Goal: Check status: Check status

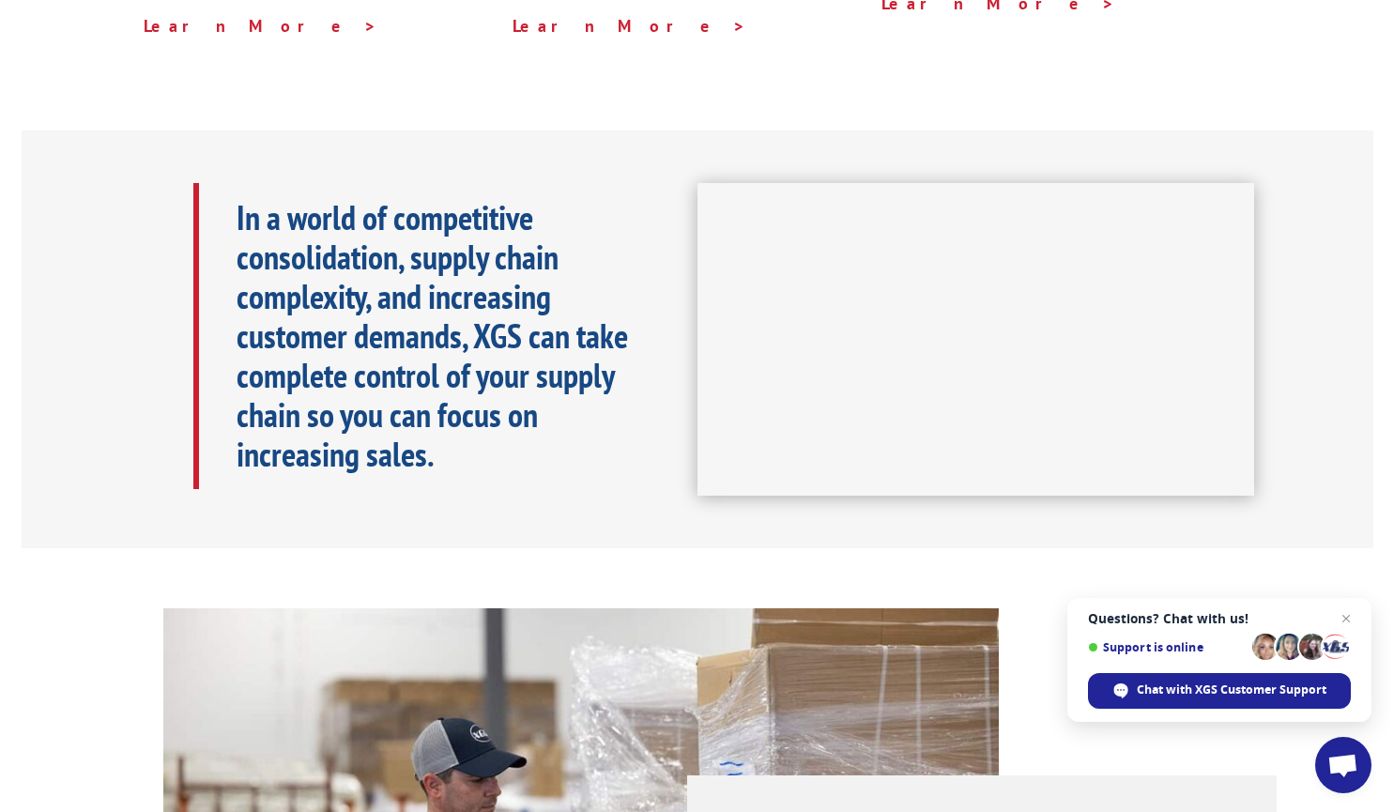
scroll to position [149, 0]
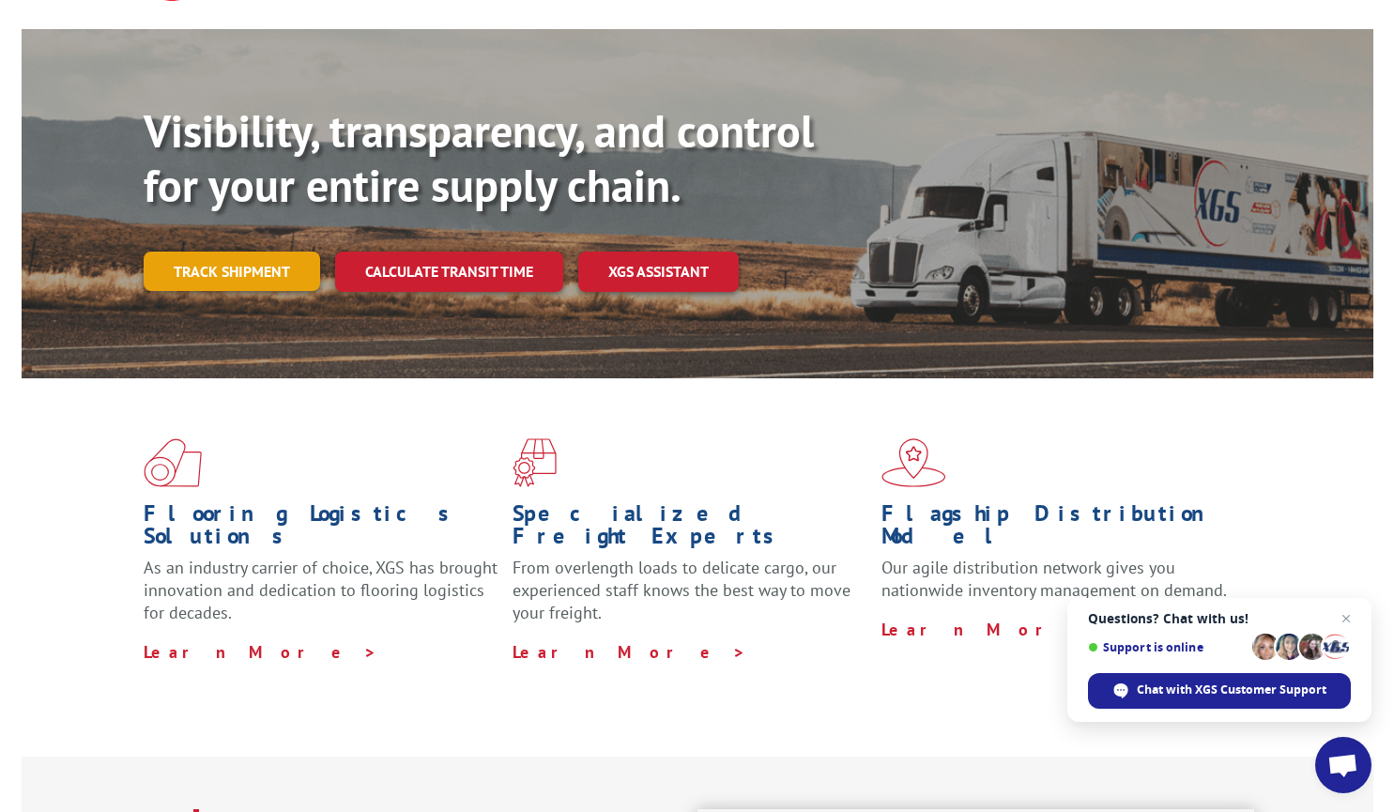
click at [200, 252] on link "Track shipment" at bounding box center [232, 271] width 176 height 39
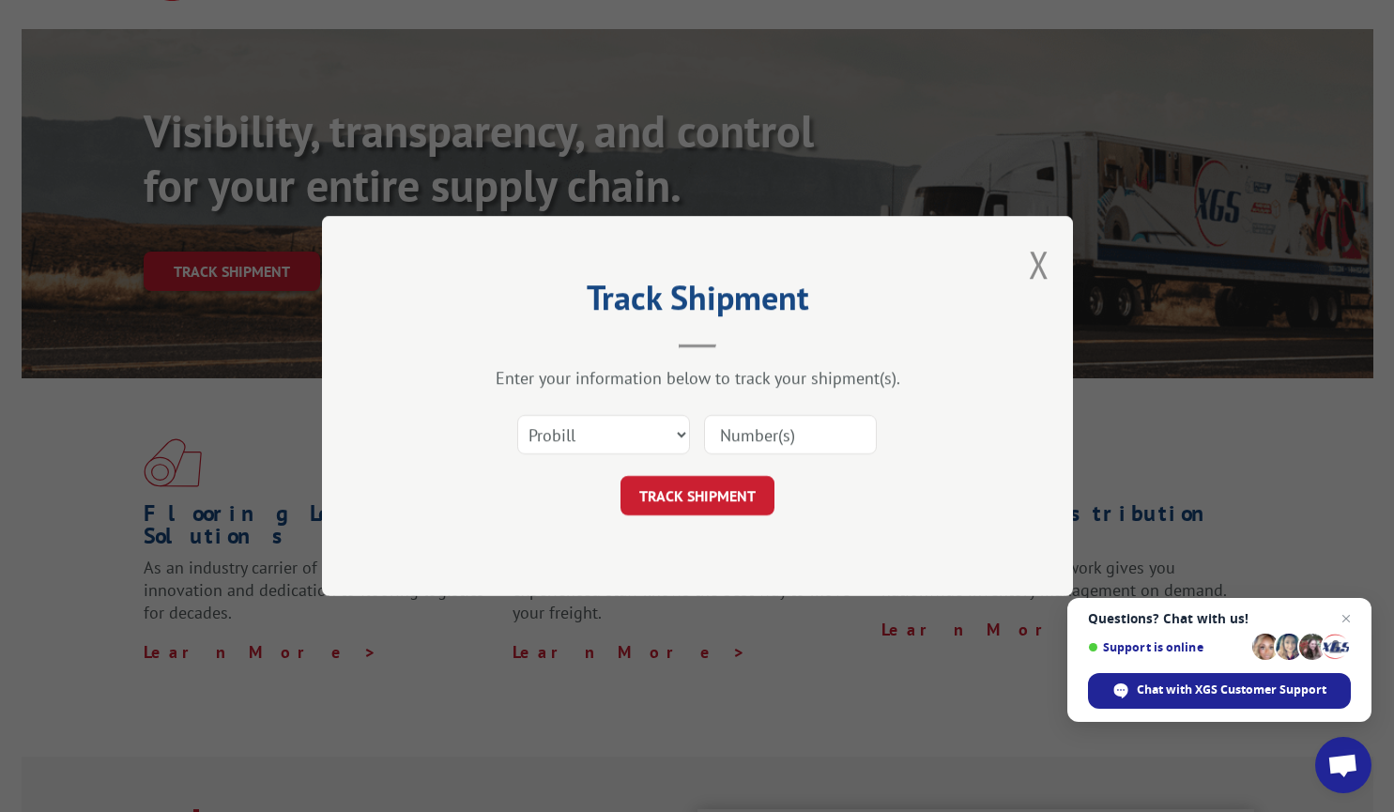
click at [737, 434] on input at bounding box center [790, 434] width 173 height 39
paste input "S268-ORD2514764"
type input "S268-ORD2514764"
click at [704, 507] on button "TRACK SHIPMENT" at bounding box center [697, 495] width 154 height 39
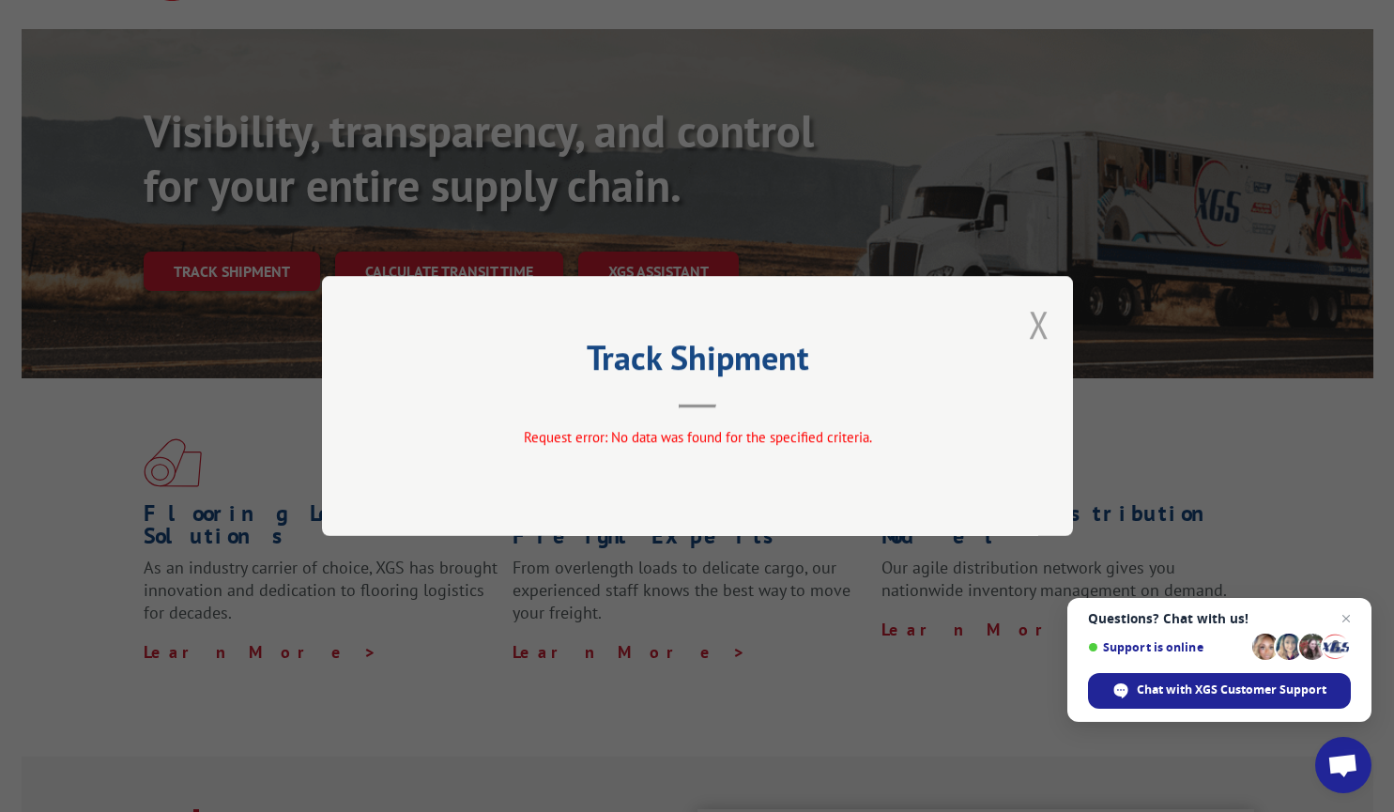
click at [1038, 314] on button "Close modal" at bounding box center [1039, 324] width 21 height 50
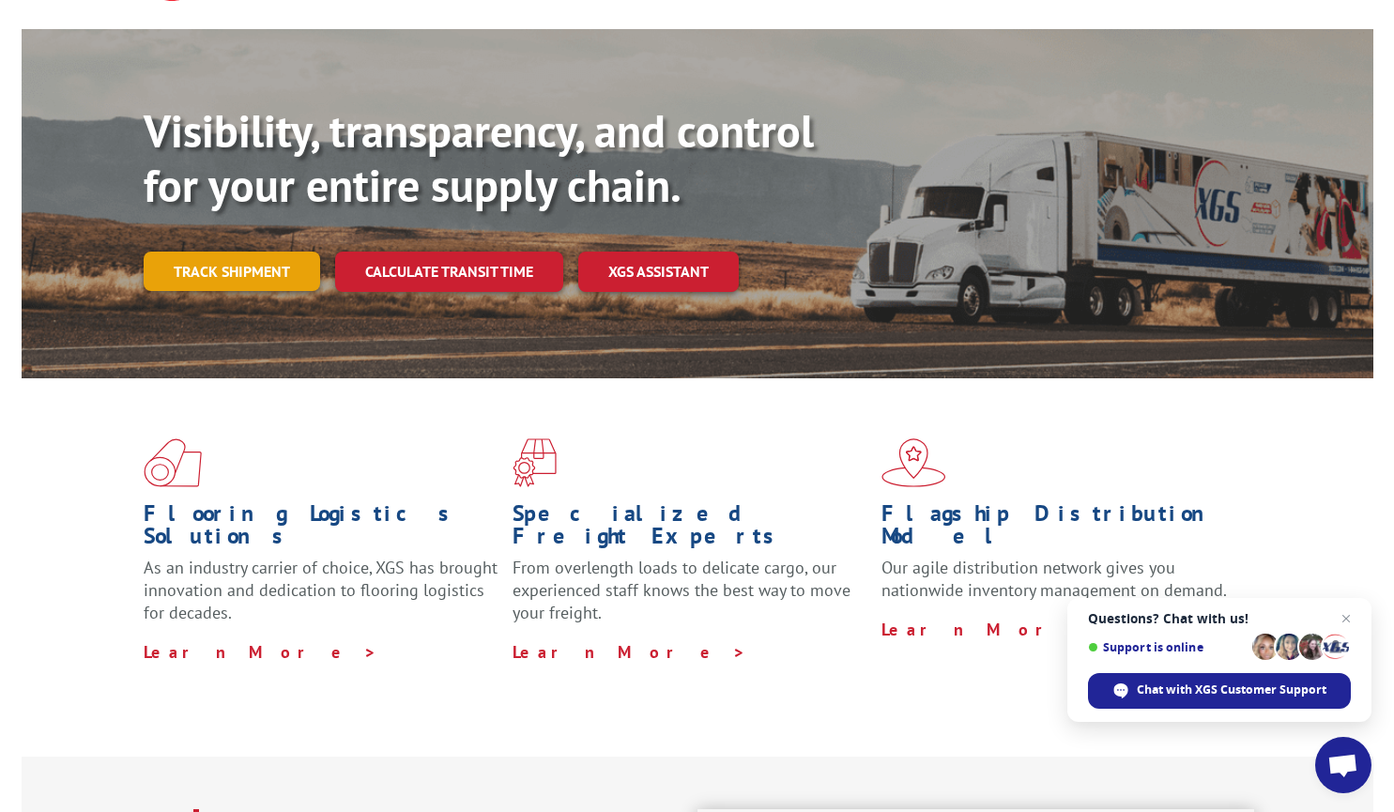
click at [242, 252] on link "Track shipment" at bounding box center [232, 271] width 176 height 39
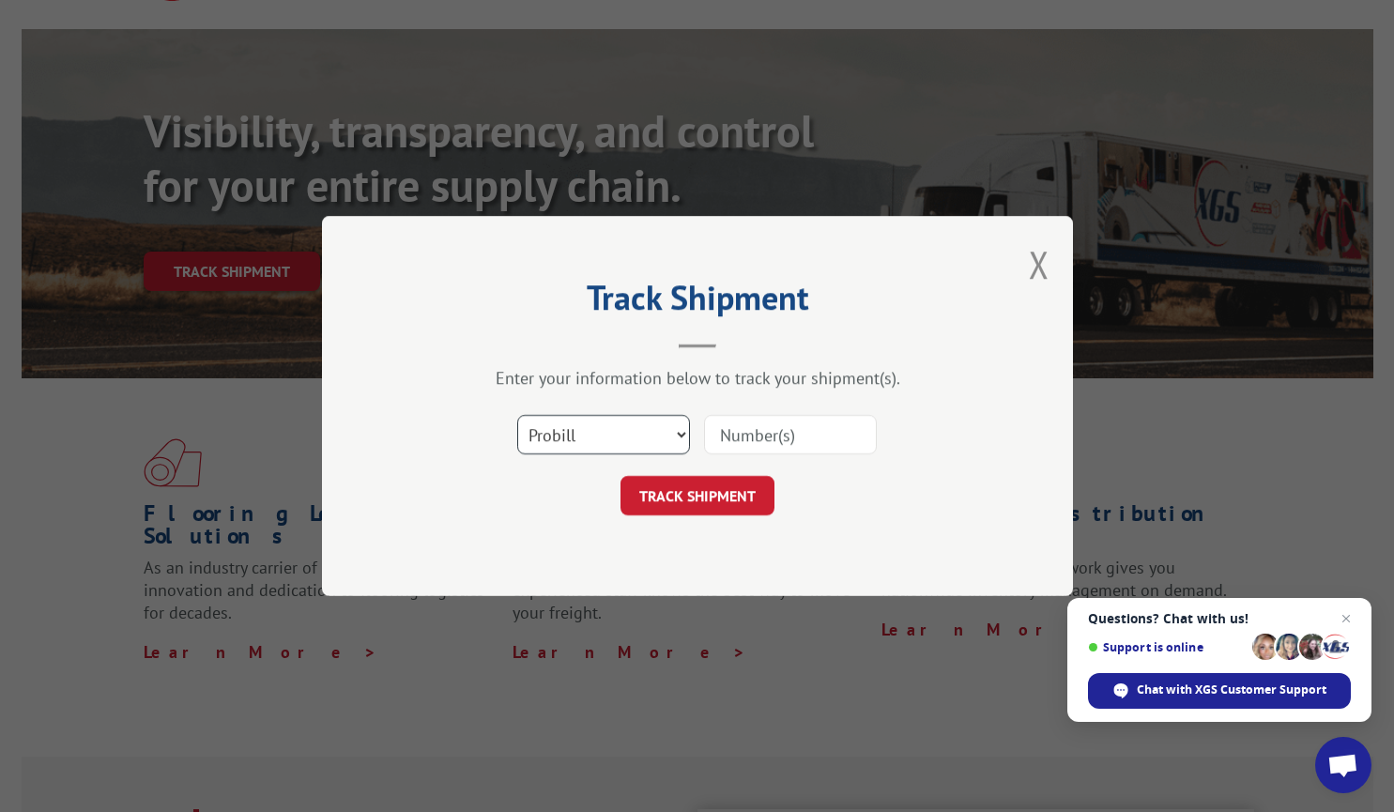
click at [574, 439] on select "Select category... Probill BOL PO" at bounding box center [603, 434] width 173 height 39
select select "bol"
click at [517, 415] on select "Select category... Probill BOL PO" at bounding box center [603, 434] width 173 height 39
click at [745, 427] on input at bounding box center [790, 434] width 173 height 39
type input "S268-ORD2514764"
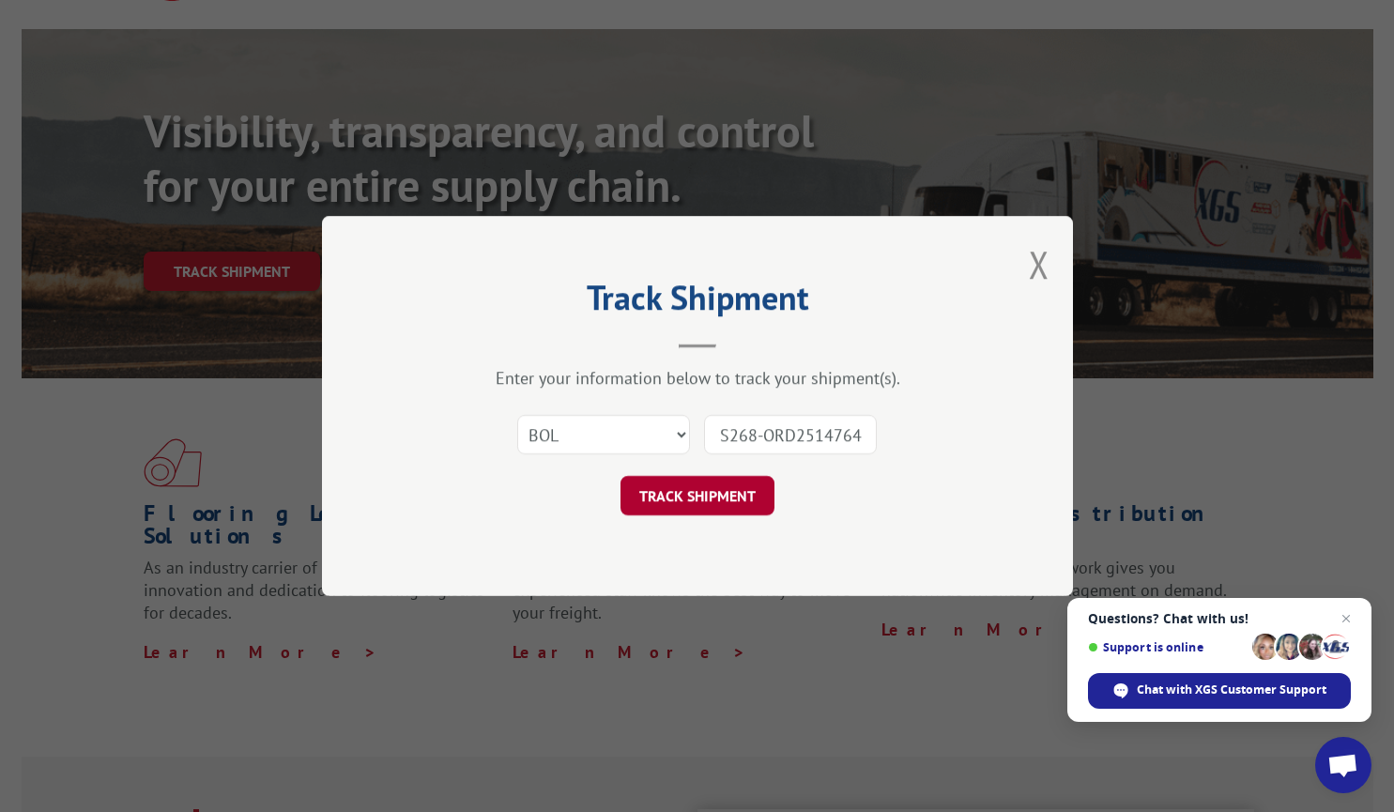
click at [682, 502] on button "TRACK SHIPMENT" at bounding box center [697, 495] width 154 height 39
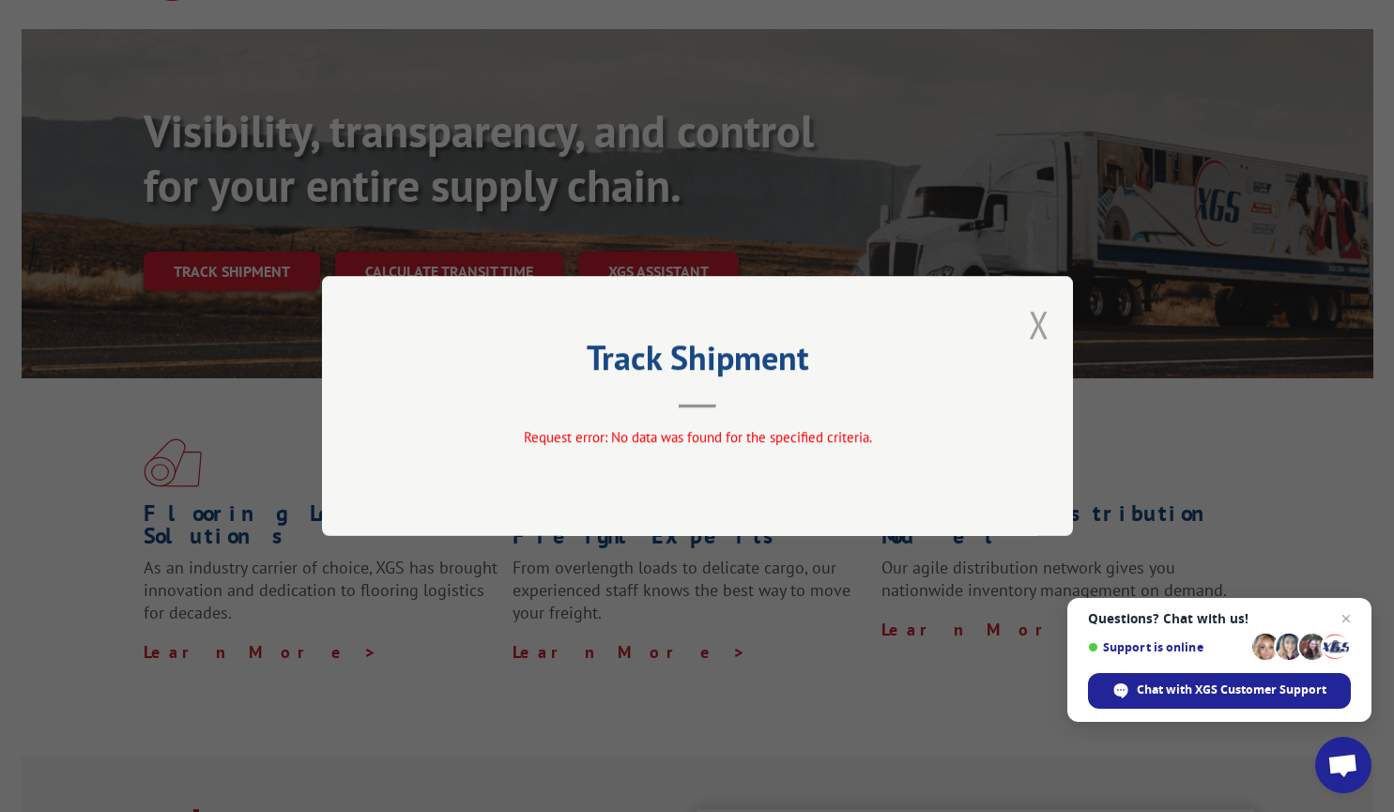
click at [1043, 321] on button "Close modal" at bounding box center [1039, 324] width 21 height 50
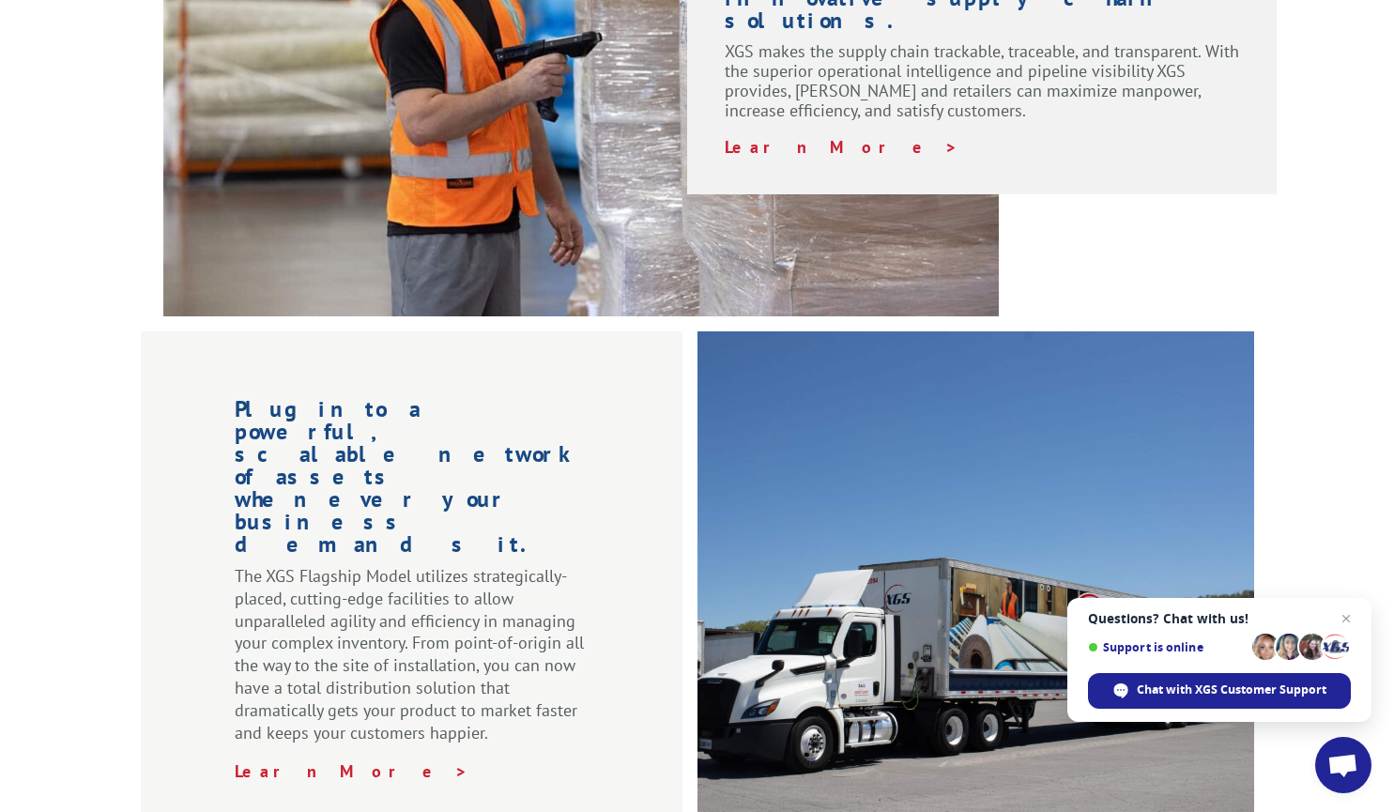
scroll to position [1276, 0]
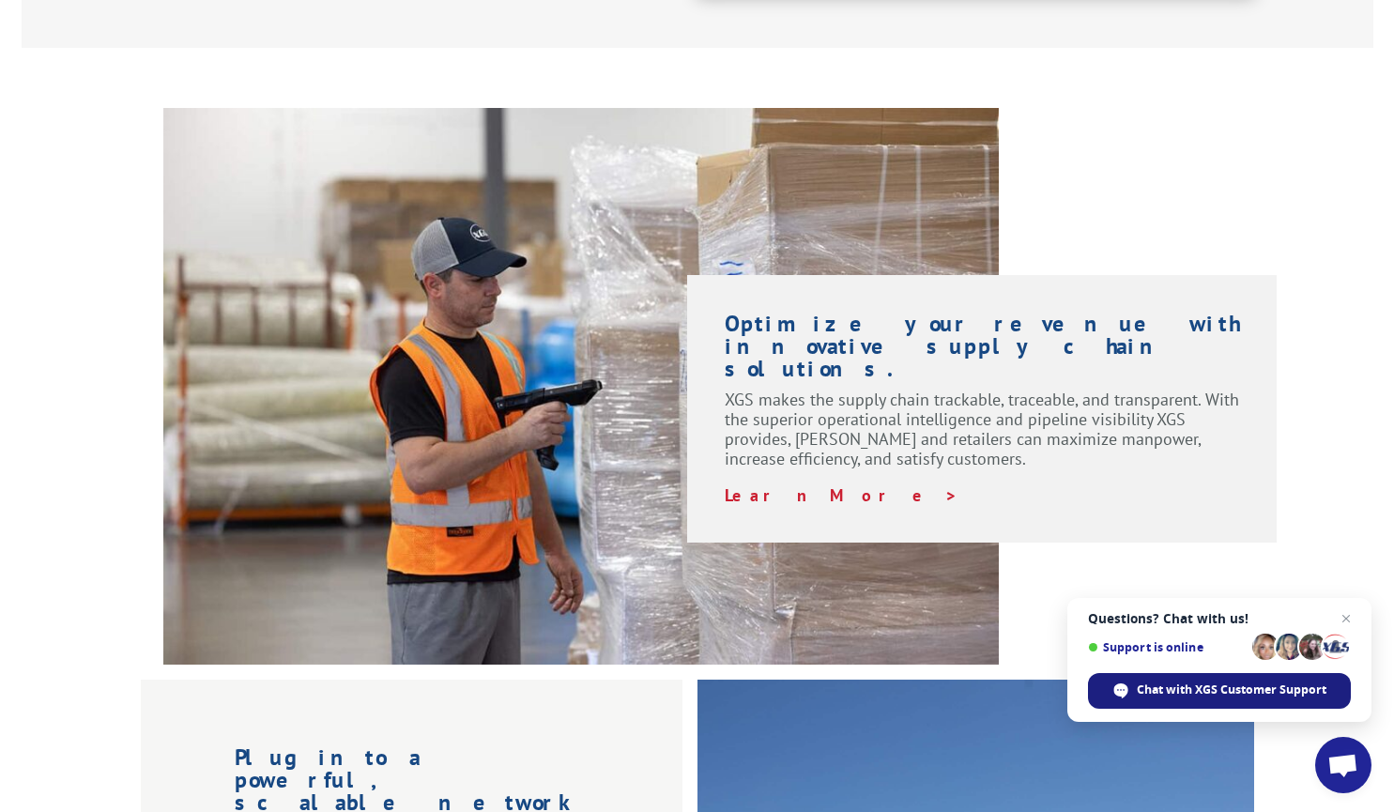
click at [1227, 679] on div "Chat with XGS Customer Support" at bounding box center [1219, 691] width 263 height 36
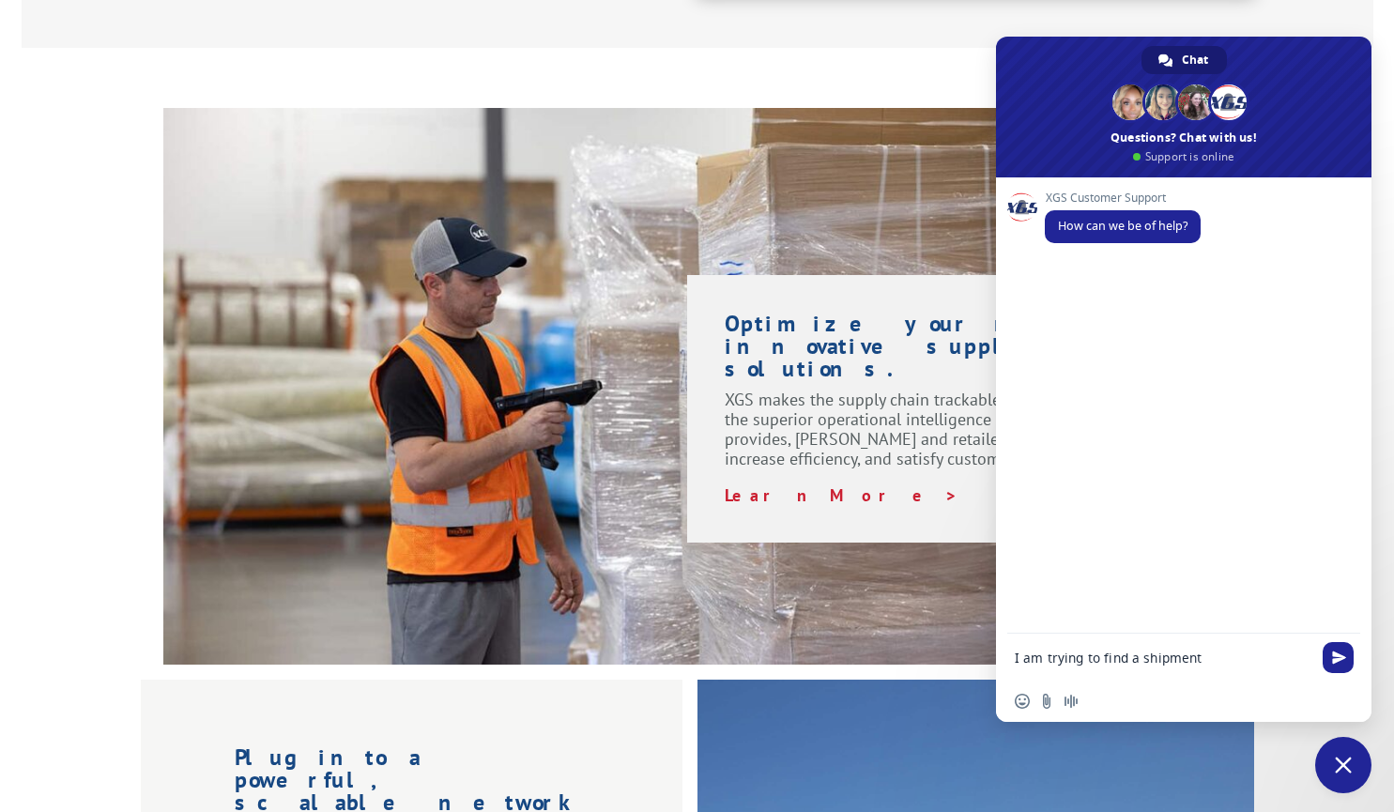
type textarea "I am trying to find a shipment for tracking number"
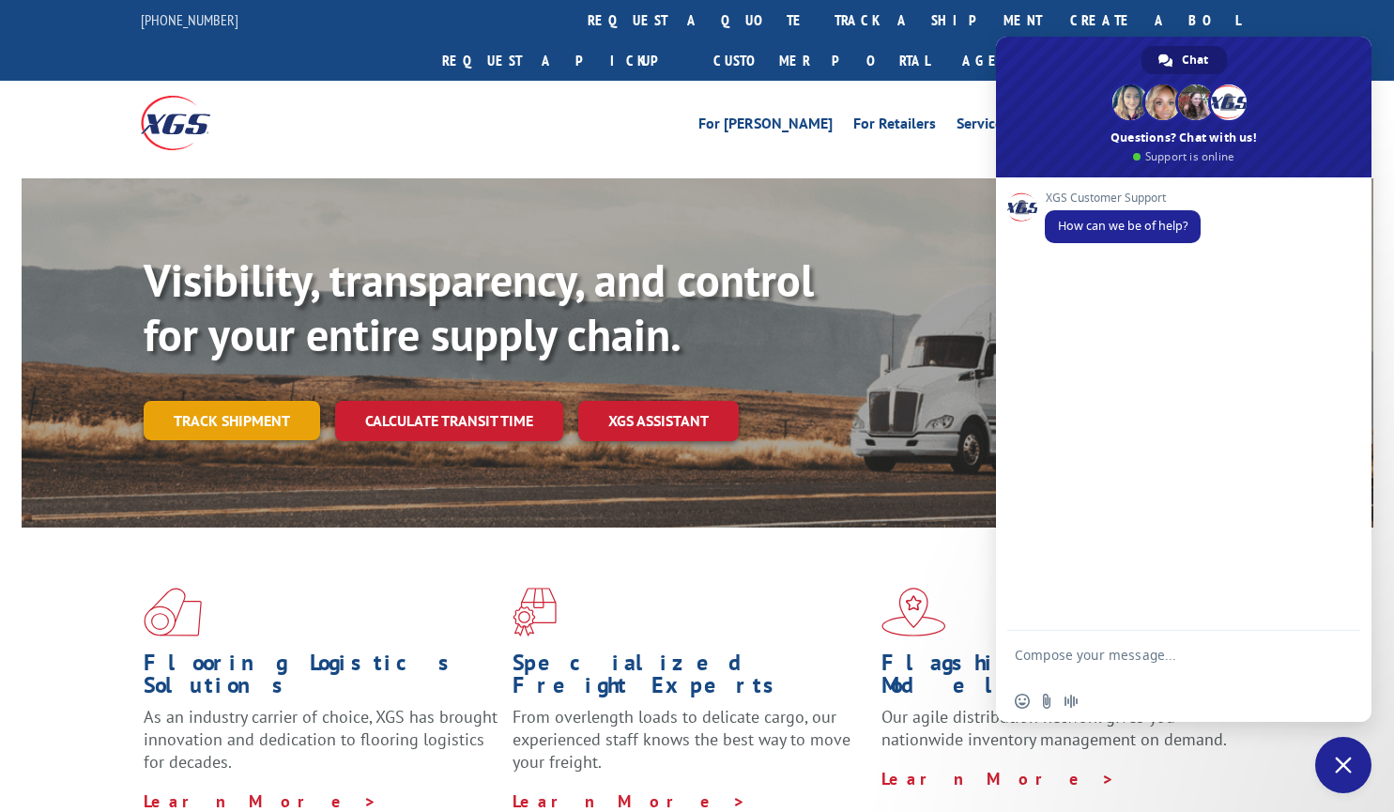
click at [271, 401] on link "Track shipment" at bounding box center [232, 420] width 176 height 39
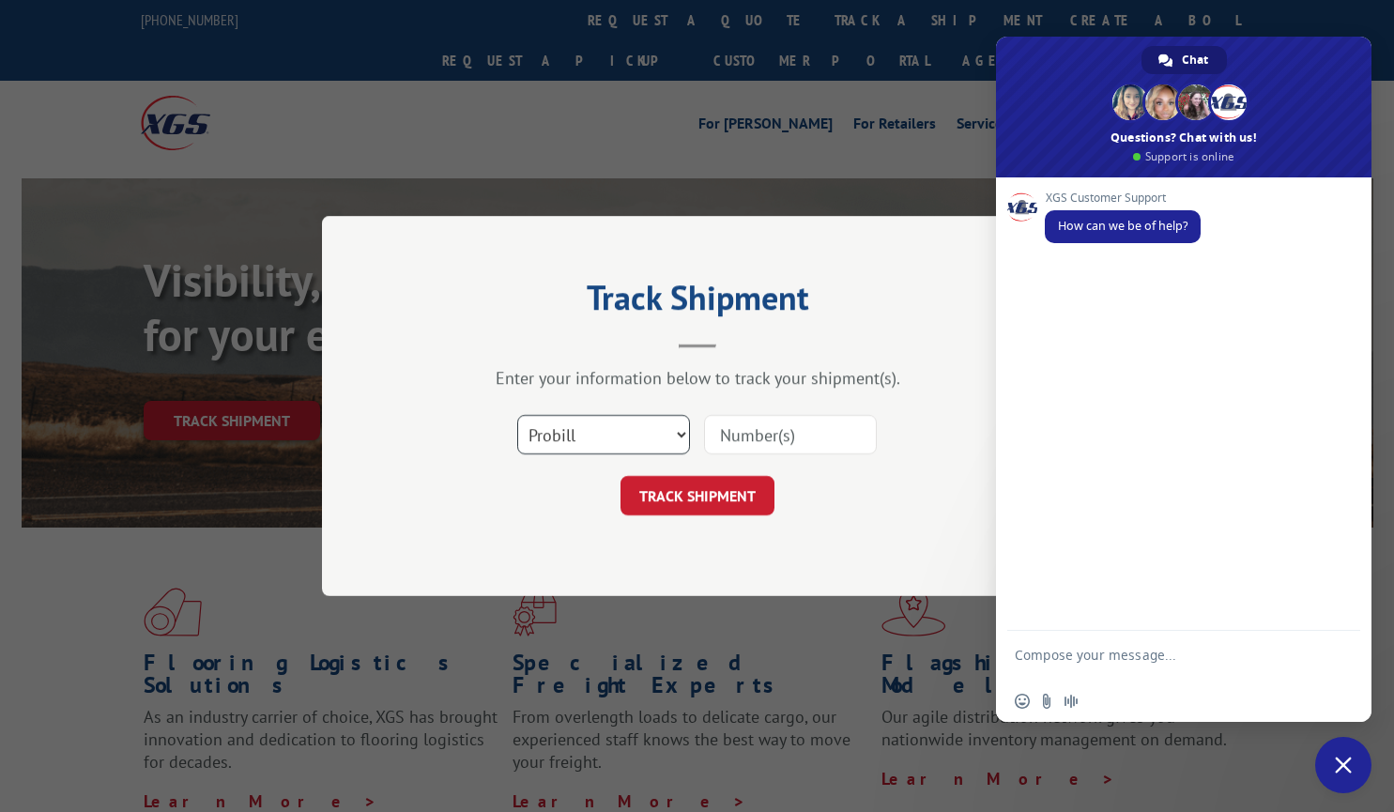
click at [566, 432] on select "Select category... Probill BOL PO" at bounding box center [603, 434] width 173 height 39
select select "po"
click at [517, 415] on select "Select category... Probill BOL PO" at bounding box center [603, 434] width 173 height 39
click at [760, 444] on input at bounding box center [790, 434] width 173 height 39
paste input "2514764"
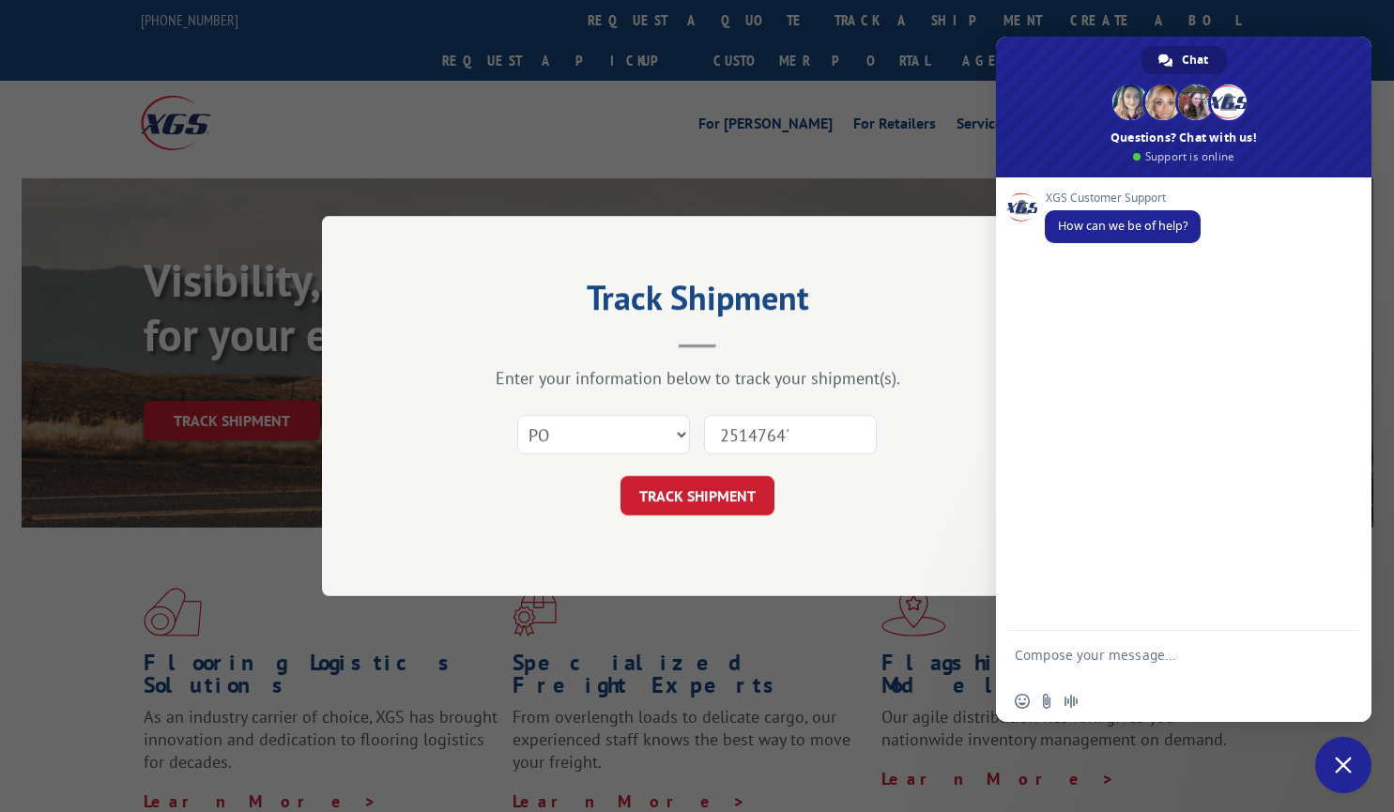
type input "2514764"
click button "TRACK SHIPMENT" at bounding box center [697, 495] width 154 height 39
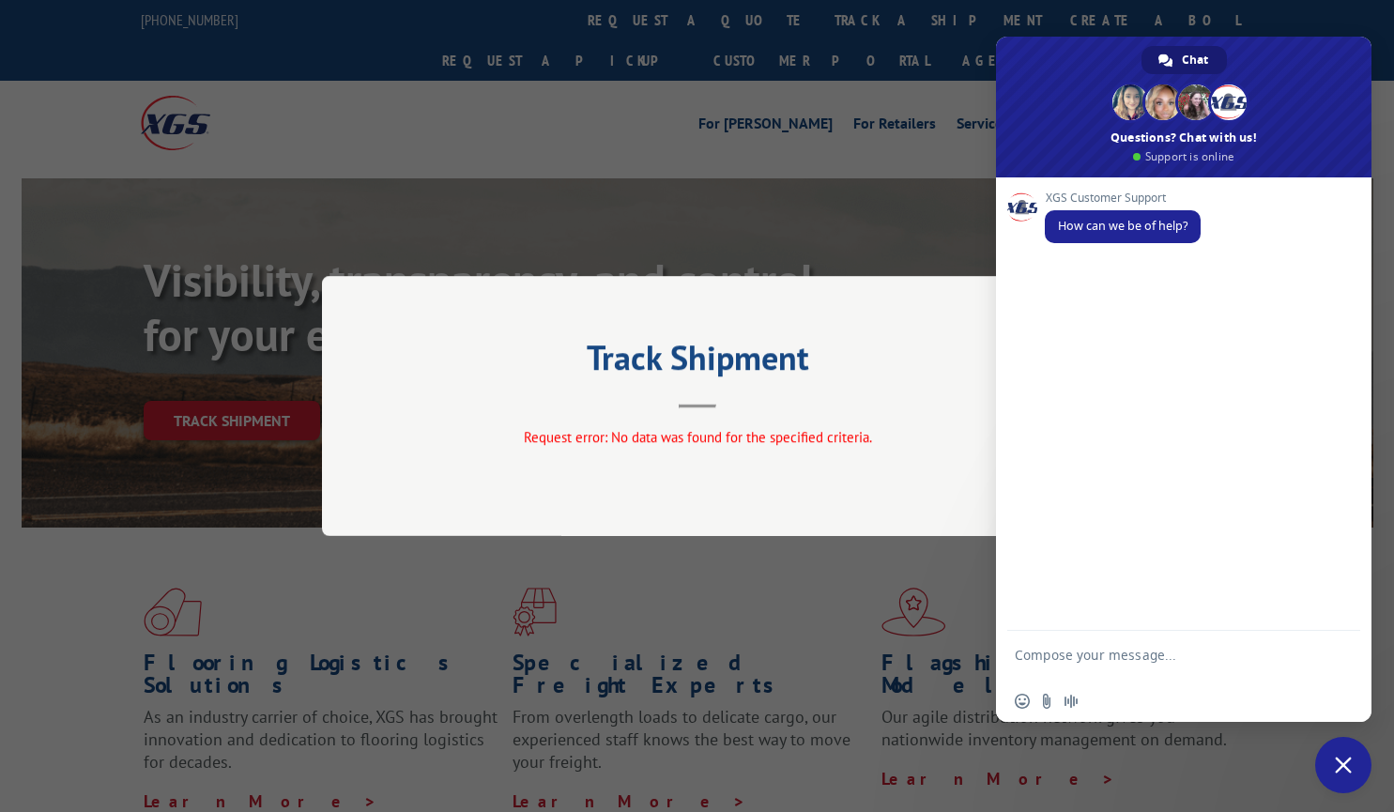
click at [1079, 640] on form at bounding box center [1163, 658] width 297 height 54
click at [1052, 657] on textarea "Compose your message..." at bounding box center [1163, 664] width 297 height 34
click at [1110, 677] on textarea "I am trying to find a shipment for tracking number" at bounding box center [1163, 664] width 297 height 34
paste textarea "S268-ORD2514764"
type textarea "I am trying to find a shipment for tracking number S268-ORD2514764"
